Goal: Transaction & Acquisition: Purchase product/service

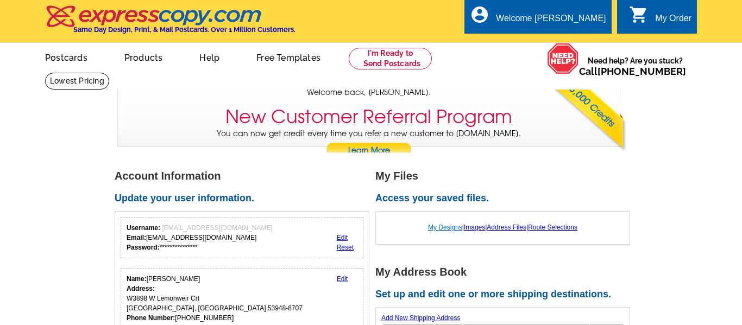
click at [450, 226] on link "My Designs" at bounding box center [445, 228] width 34 height 8
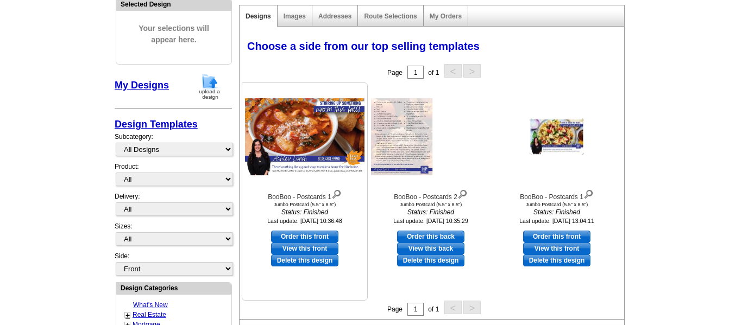
scroll to position [136, 0]
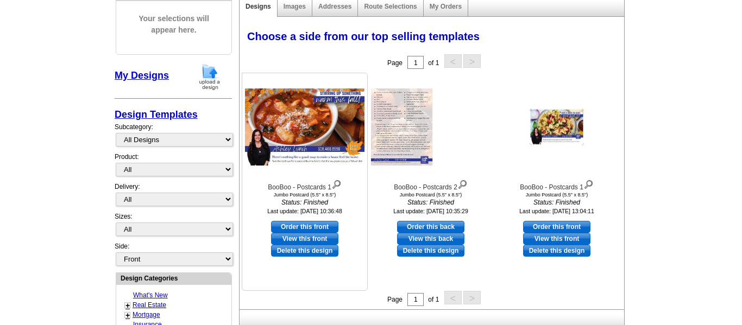
click at [320, 226] on link "Order this front" at bounding box center [304, 227] width 67 height 12
select select "2"
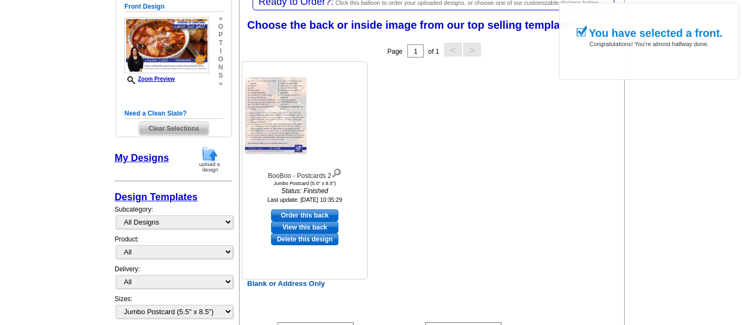
scroll to position [174, 0]
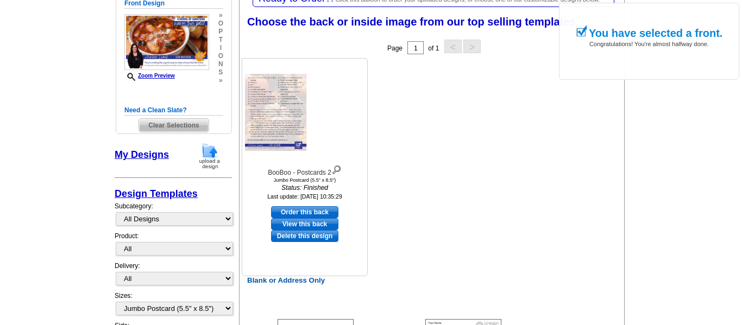
click at [314, 212] on link "Order this back" at bounding box center [304, 212] width 67 height 12
select select "front"
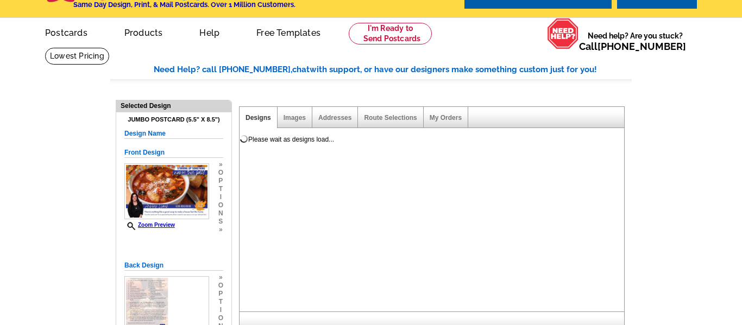
scroll to position [24, 0]
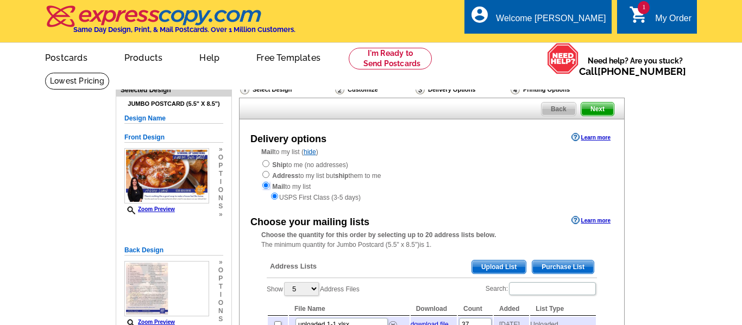
click at [264, 185] on input "radio" at bounding box center [265, 185] width 7 height 7
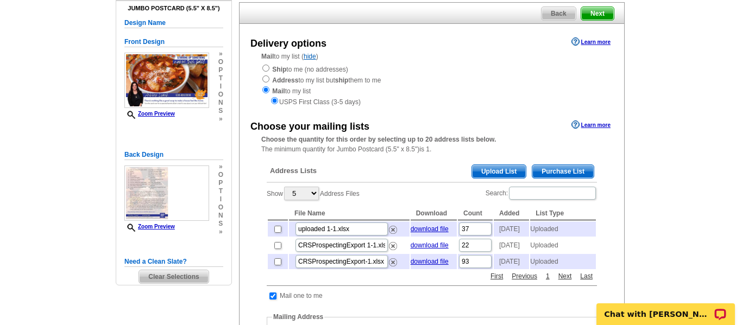
scroll to position [96, 0]
click at [277, 265] on input "checkbox" at bounding box center [277, 261] width 7 height 7
checkbox input "true"
click at [277, 249] on input "checkbox" at bounding box center [277, 245] width 7 height 7
checkbox input "true"
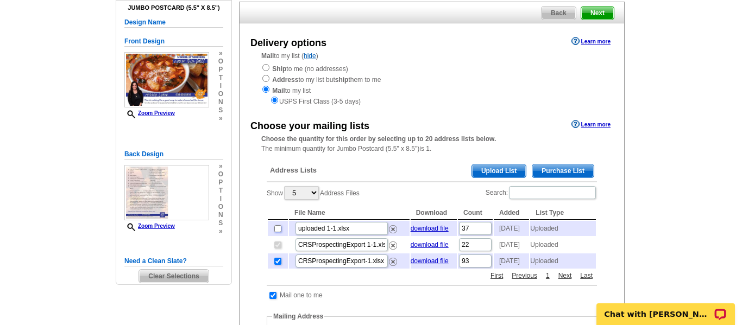
click at [277, 229] on input "checkbox" at bounding box center [277, 228] width 7 height 7
checkbox input "true"
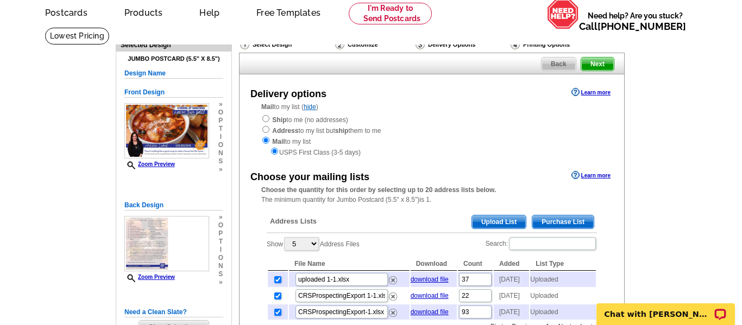
scroll to position [0, 0]
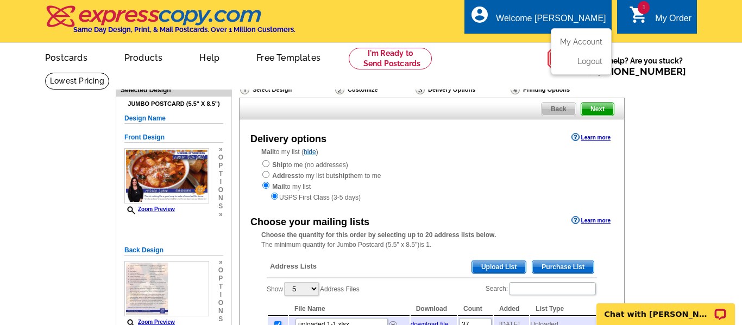
click at [588, 47] on li "My Account" at bounding box center [581, 44] width 59 height 14
click at [594, 39] on link "My Account" at bounding box center [579, 42] width 47 height 10
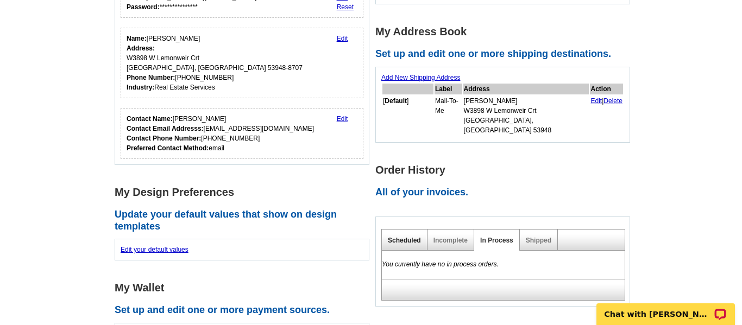
scroll to position [176, 0]
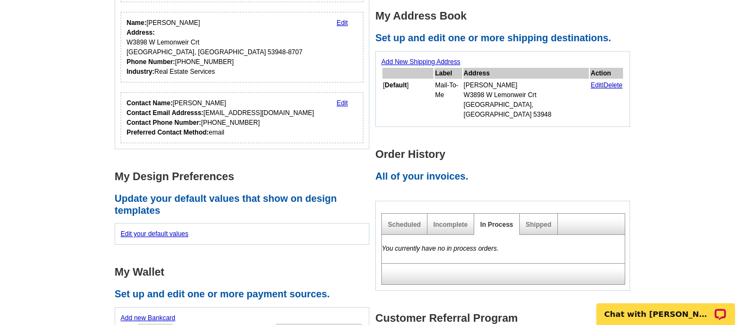
click at [426, 171] on h2 "All of your invoices." at bounding box center [505, 177] width 261 height 12
click at [432, 149] on h1 "Order History" at bounding box center [505, 154] width 261 height 11
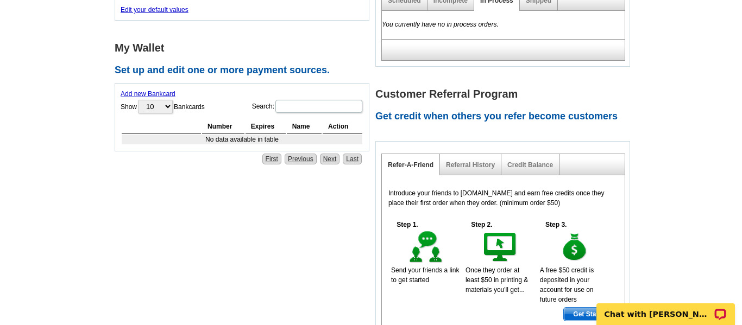
scroll to position [357, 0]
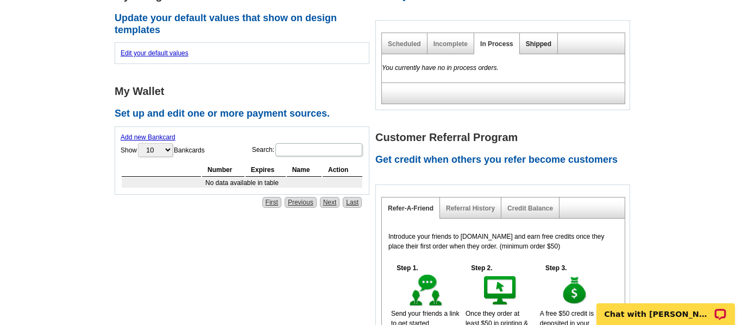
click at [533, 40] on link "Shipped" at bounding box center [539, 44] width 26 height 8
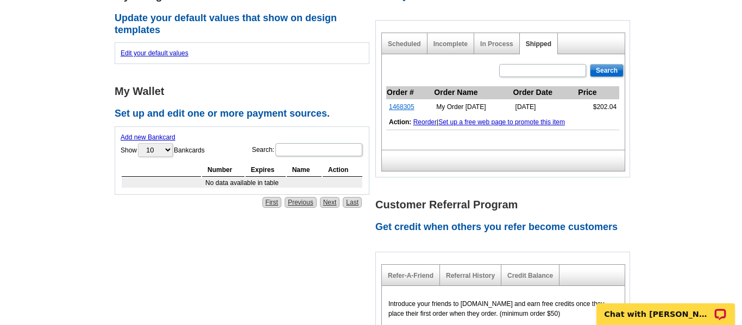
click at [401, 103] on link "1468305" at bounding box center [402, 107] width 26 height 8
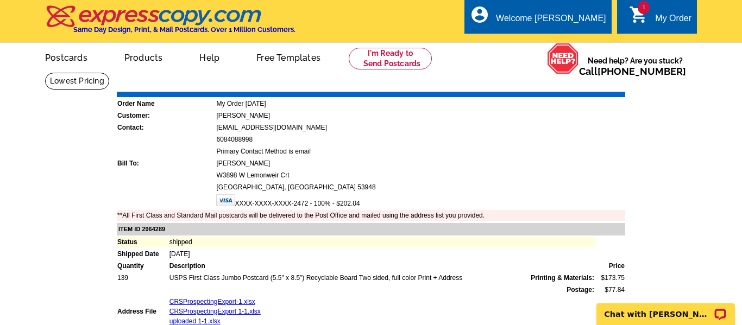
click at [678, 17] on div "My Order" at bounding box center [673, 21] width 36 height 15
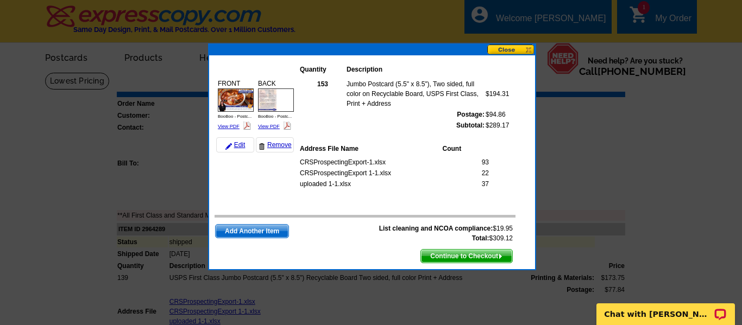
click at [468, 254] on span "Continue to Checkout" at bounding box center [466, 256] width 91 height 13
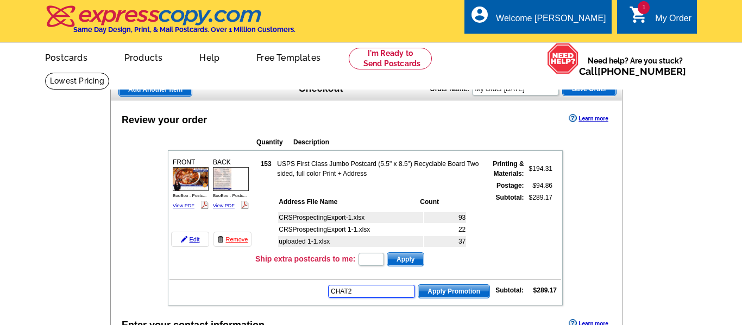
type input "CHAT20"
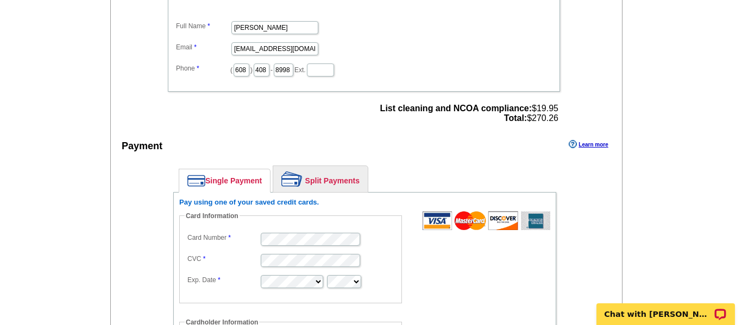
scroll to position [401, 0]
type input "Ashley M. Lynch"
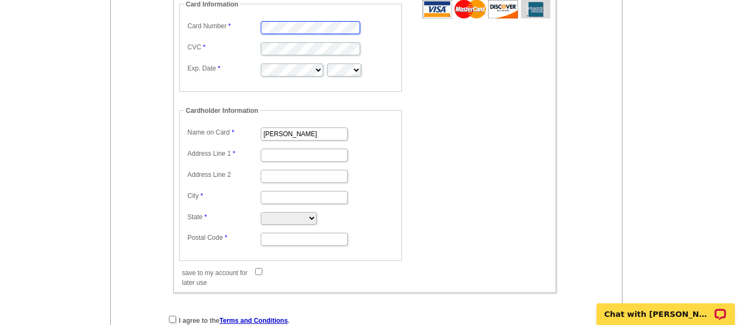
scroll to position [613, 0]
click at [325, 199] on input "City" at bounding box center [304, 197] width 87 height 13
type input "Mauston"
type input "W3898 W Lemonweir Crt"
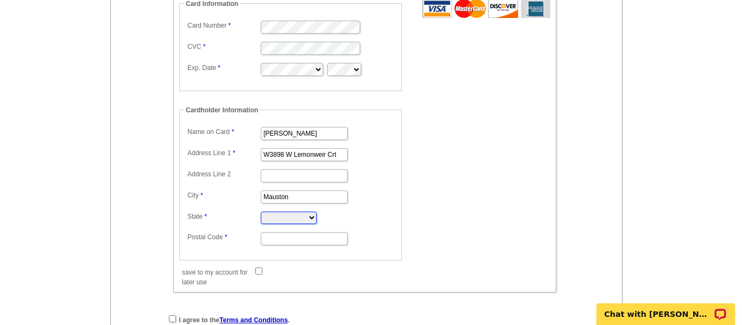
select select "WI"
type input "53948"
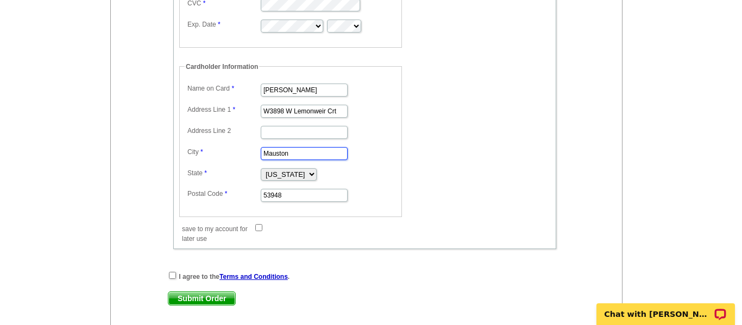
scroll to position [664, 0]
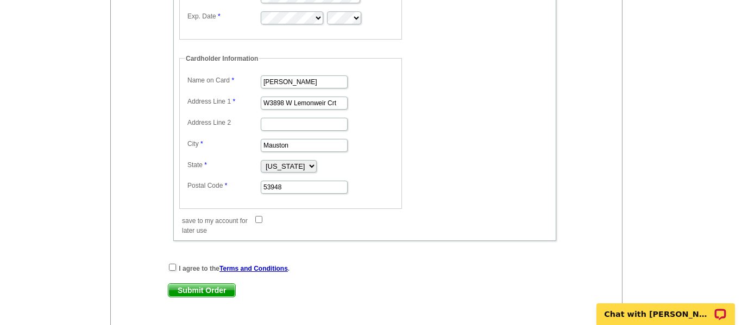
click at [257, 219] on input "save to my account for later use" at bounding box center [258, 219] width 7 height 7
checkbox input "true"
click at [172, 267] on input "checkbox" at bounding box center [172, 267] width 7 height 7
checkbox input "true"
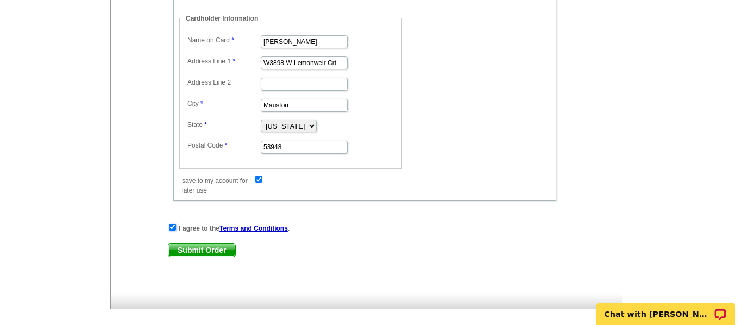
scroll to position [740, 0]
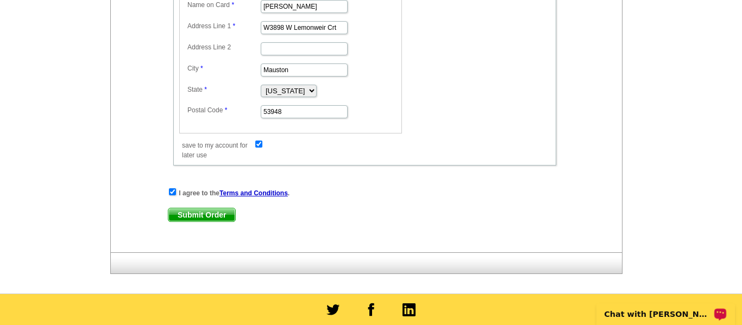
click at [659, 313] on p "Chat with [PERSON_NAME]" at bounding box center [658, 314] width 108 height 9
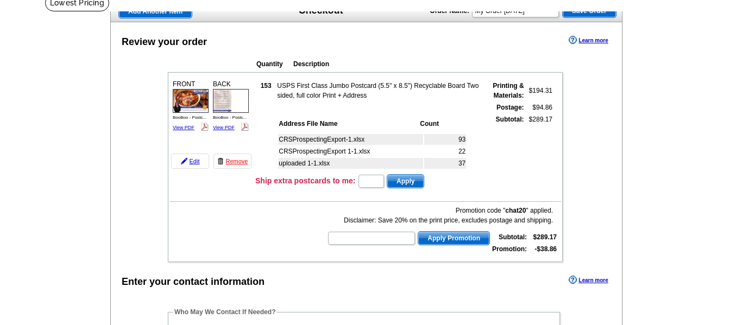
scroll to position [84, 0]
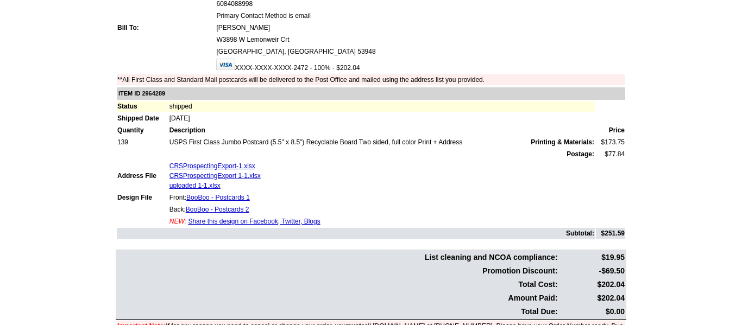
scroll to position [137, 0]
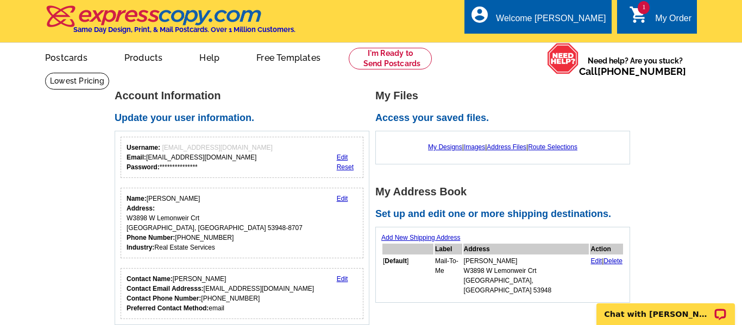
click at [676, 14] on div "My Order" at bounding box center [673, 21] width 36 height 15
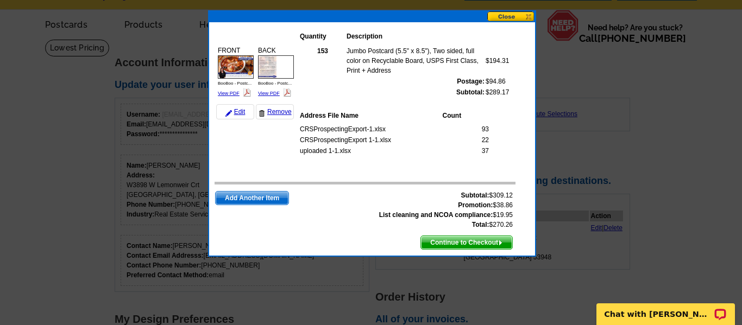
scroll to position [34, 0]
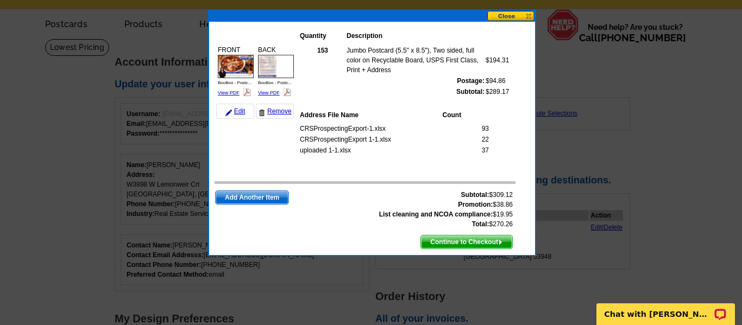
click at [471, 242] on span "Continue to Checkout" at bounding box center [466, 242] width 91 height 13
click at [480, 244] on span "Continue to Checkout" at bounding box center [466, 242] width 91 height 13
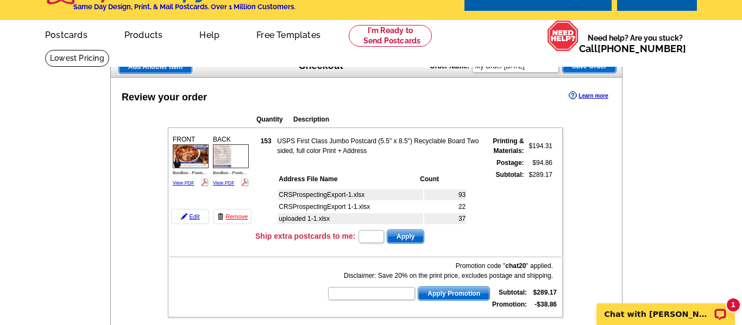
scroll to position [20, 0]
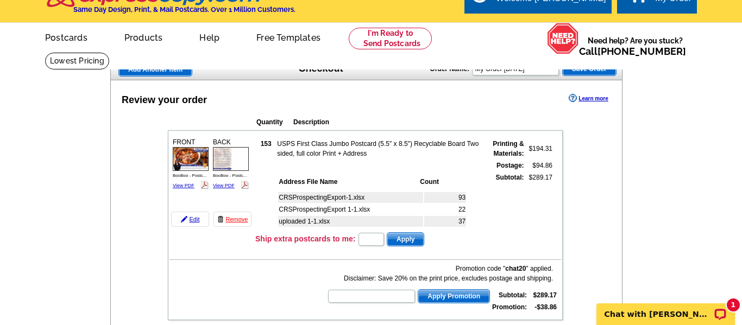
click at [594, 72] on span "Save Order" at bounding box center [589, 68] width 53 height 13
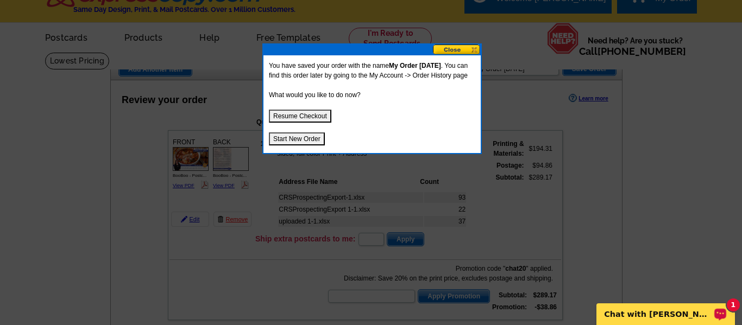
click at [667, 312] on p "Chat with [PERSON_NAME]" at bounding box center [658, 314] width 108 height 9
